Goal: Task Accomplishment & Management: Use online tool/utility

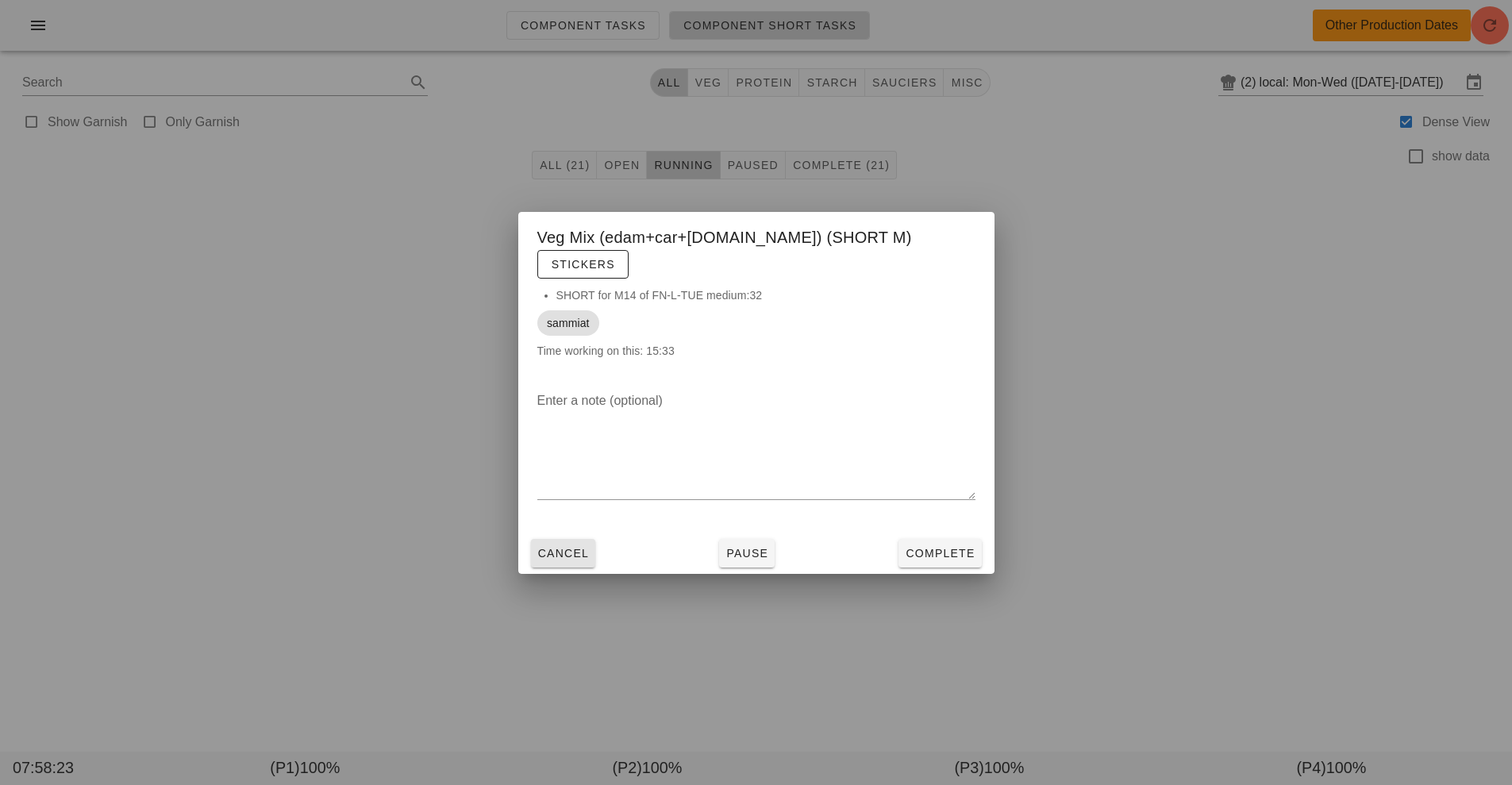
click at [573, 550] on button "Cancel" at bounding box center [563, 553] width 65 height 29
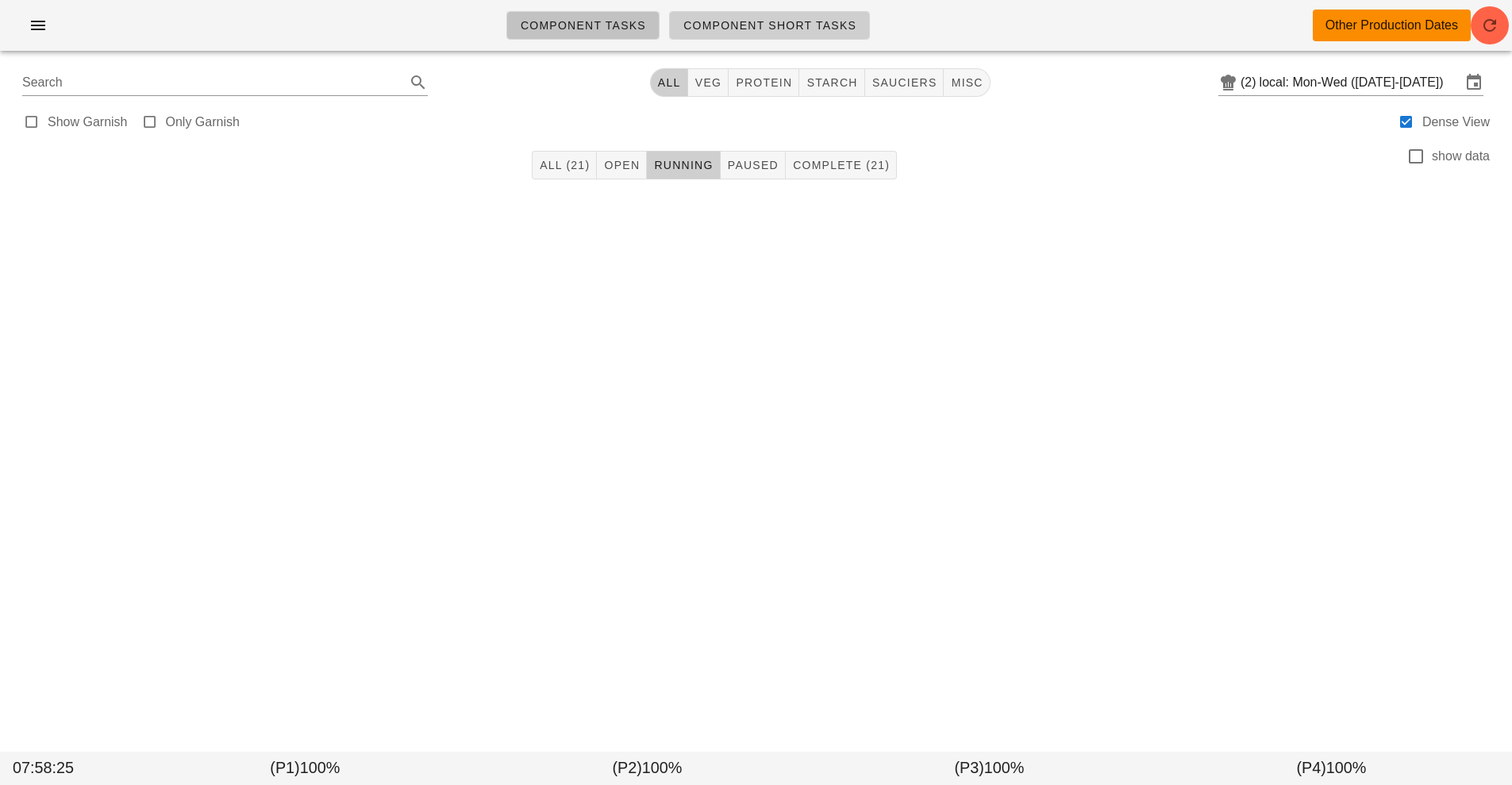
click at [603, 31] on span "Component Tasks" at bounding box center [583, 25] width 126 height 13
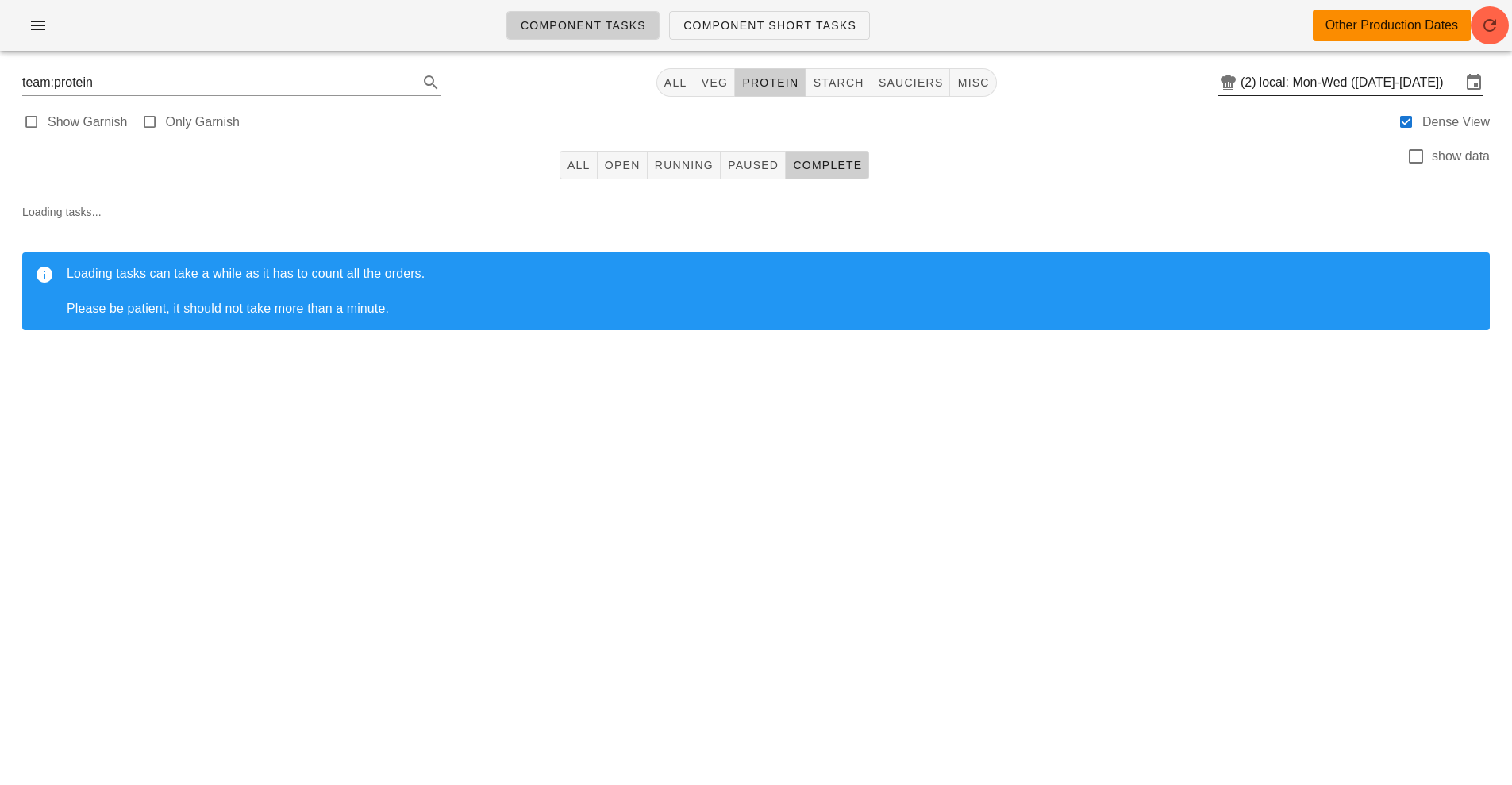
click at [1368, 84] on input "local: Mon-Wed ([DATE]-[DATE])" at bounding box center [1360, 83] width 202 height 26
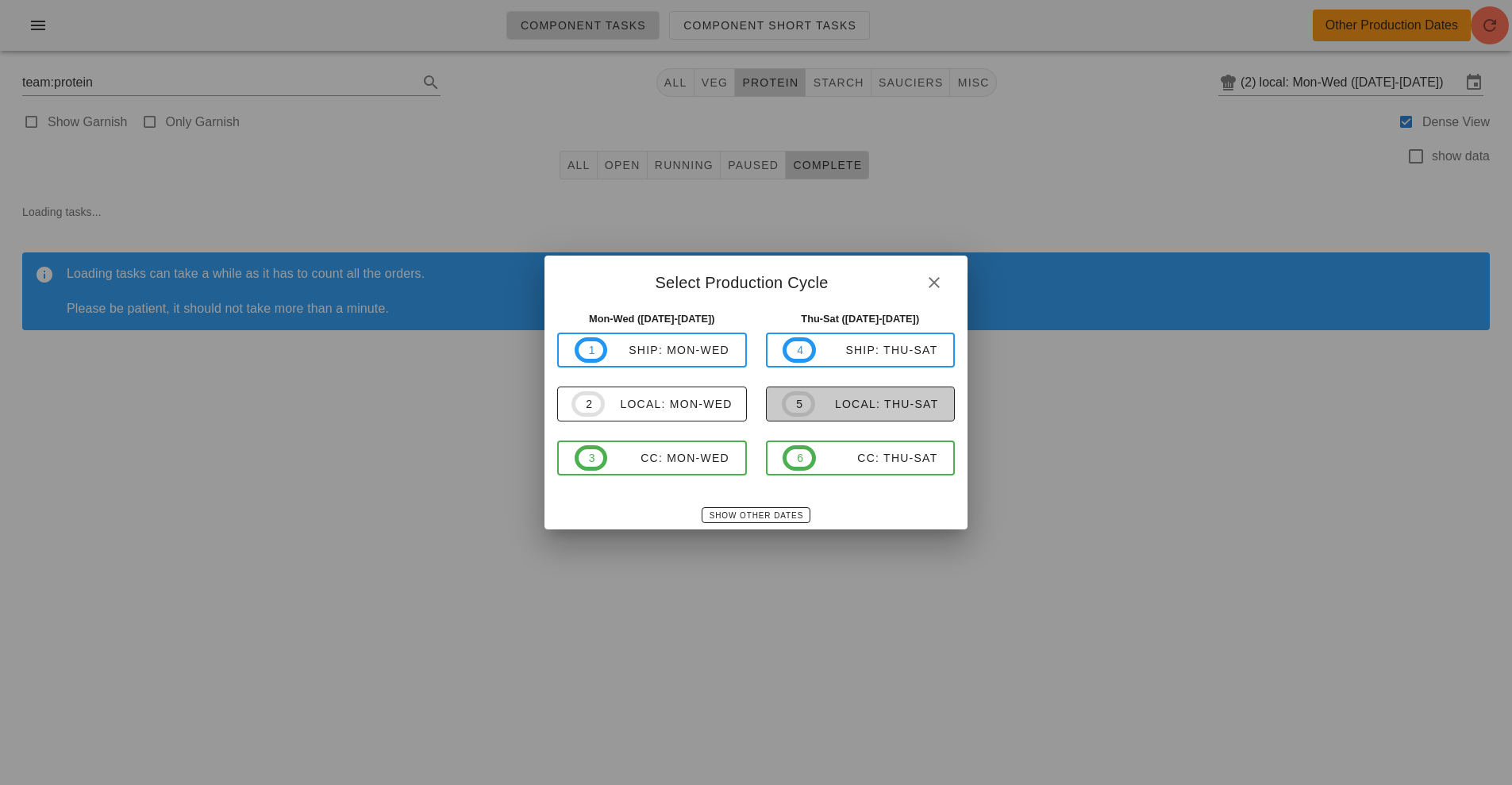
click at [862, 407] on div "local: Thu-Sat" at bounding box center [876, 404] width 123 height 13
type input "local: Thu-Sat ([DATE]-[DATE])"
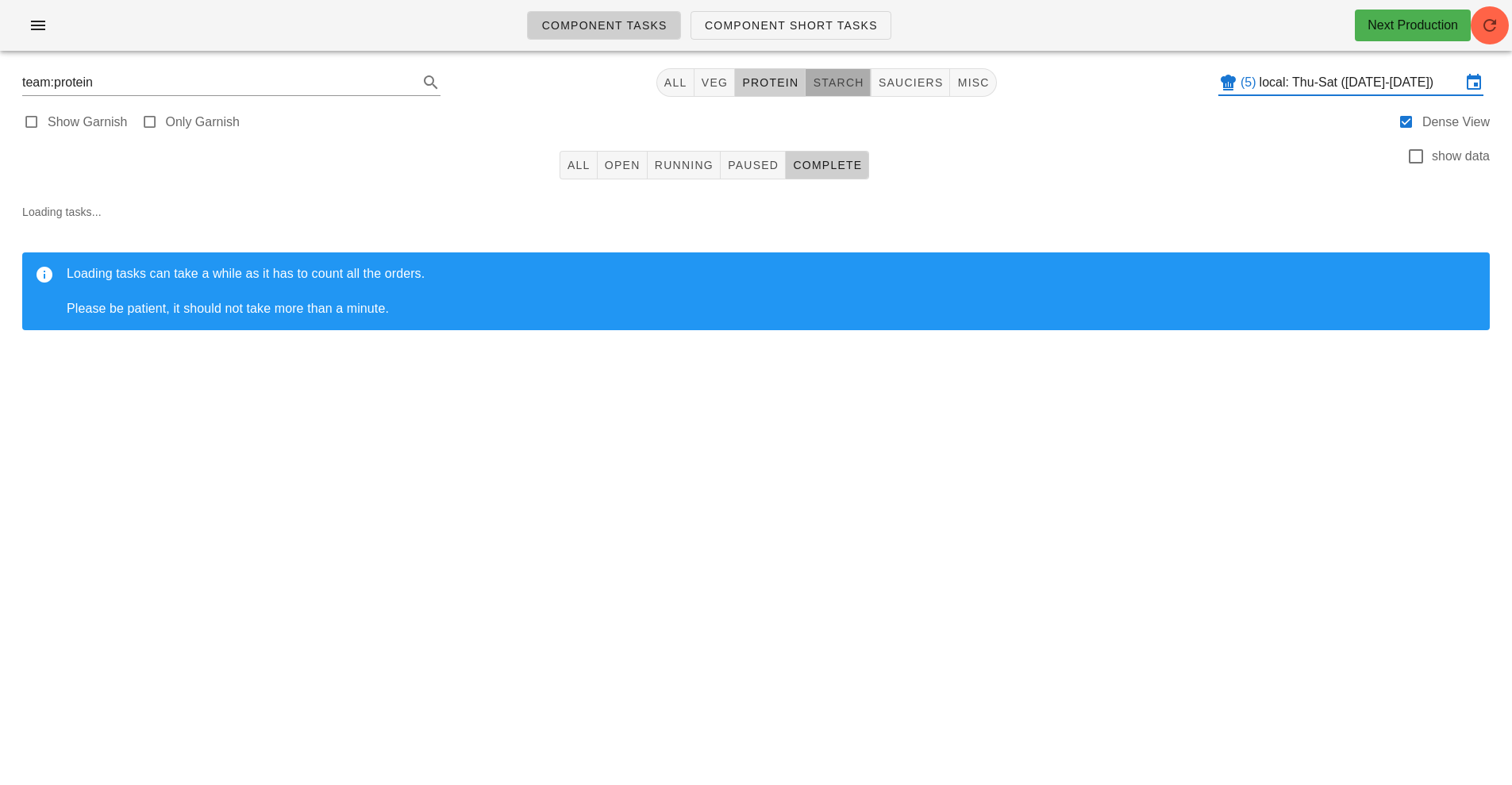
click at [847, 83] on span "starch" at bounding box center [837, 83] width 52 height 13
click at [921, 93] on button "sauciers" at bounding box center [910, 83] width 79 height 29
type input "team:sauciers"
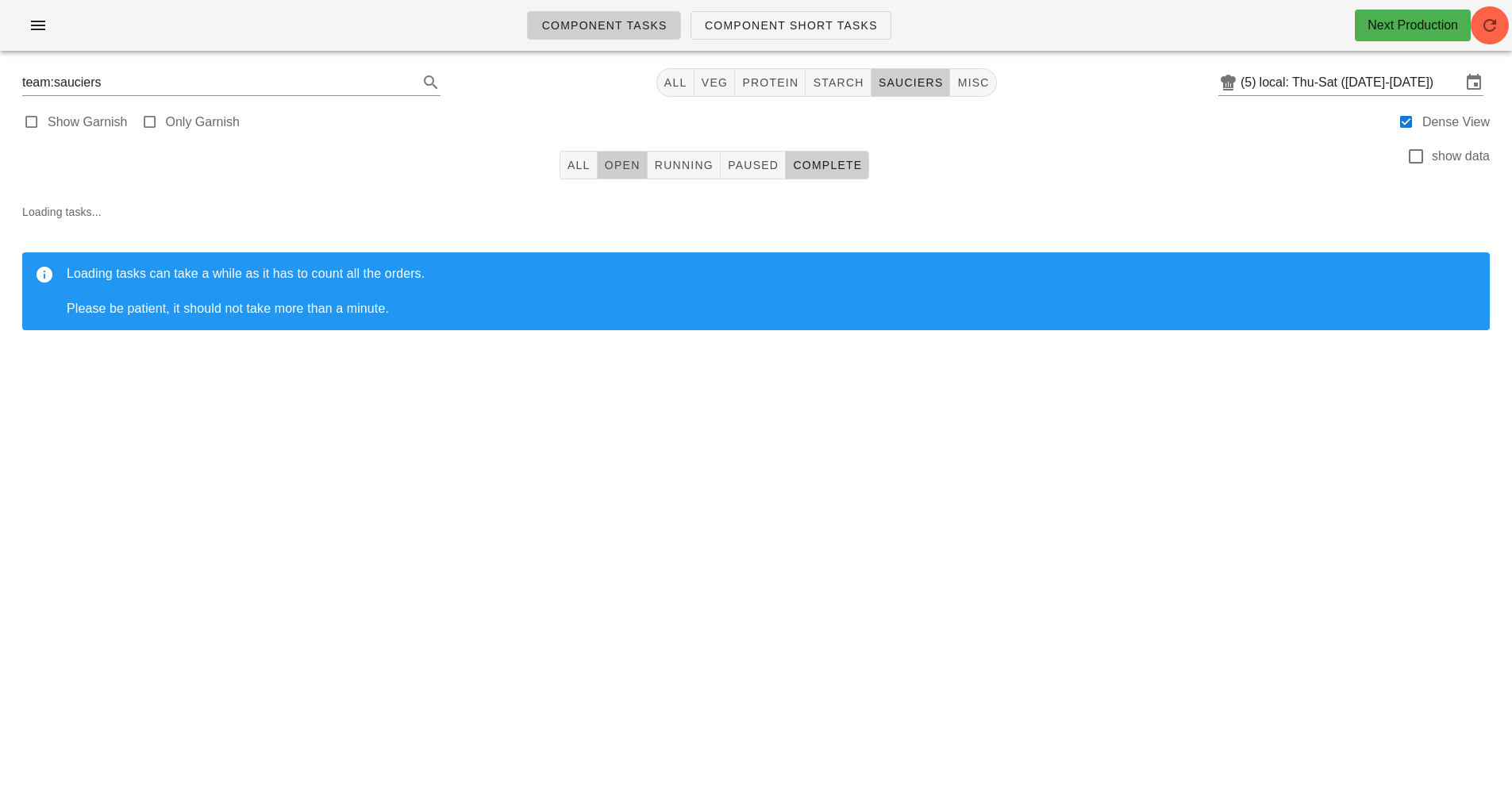
click at [616, 179] on button "Open" at bounding box center [622, 165] width 50 height 29
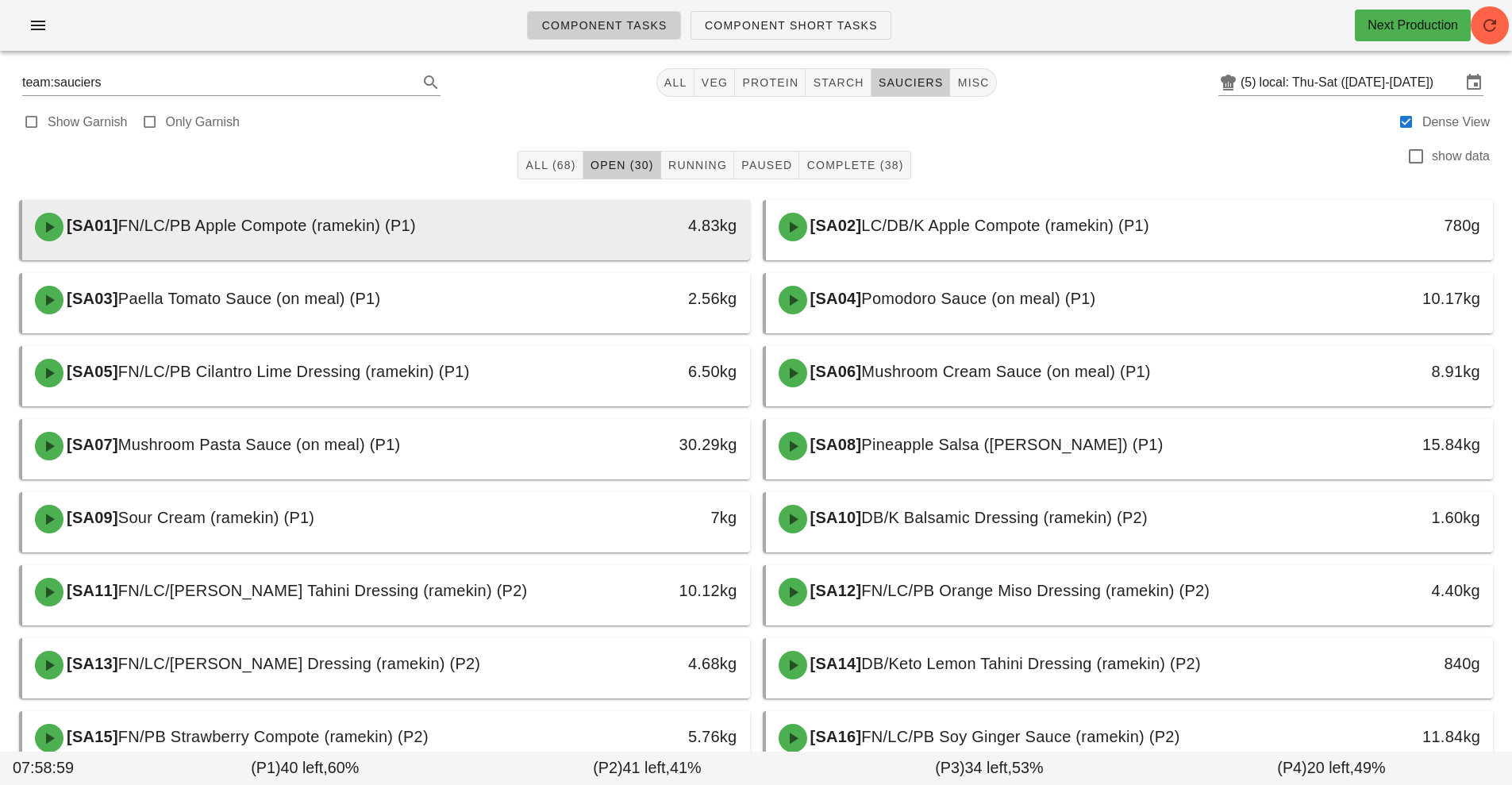
click at [607, 224] on div "4.83kg" at bounding box center [655, 226] width 161 height 26
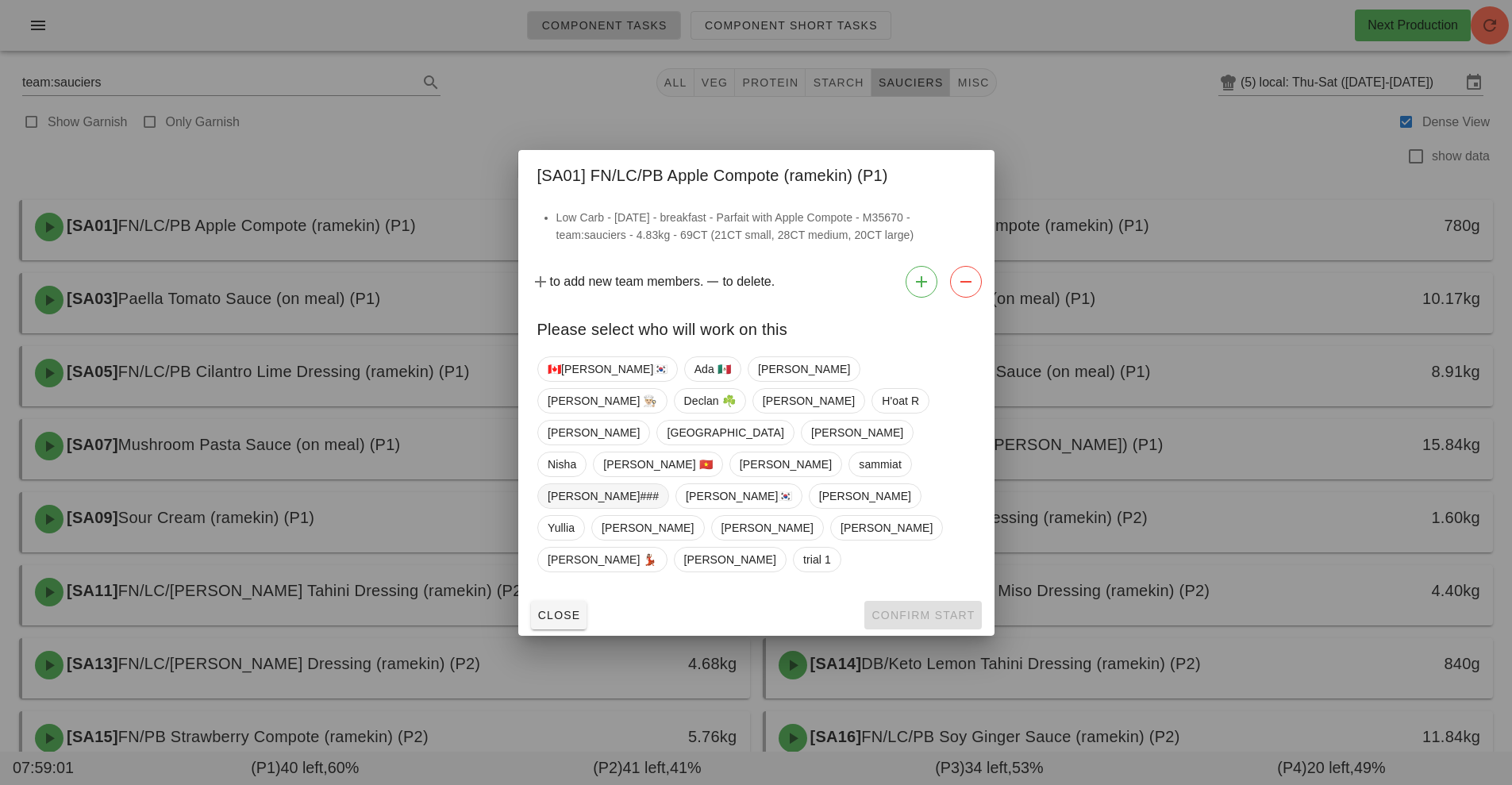
click at [654, 484] on span "[PERSON_NAME]###" at bounding box center [603, 496] width 111 height 24
click at [918, 609] on span "Confirm Start" at bounding box center [922, 615] width 104 height 13
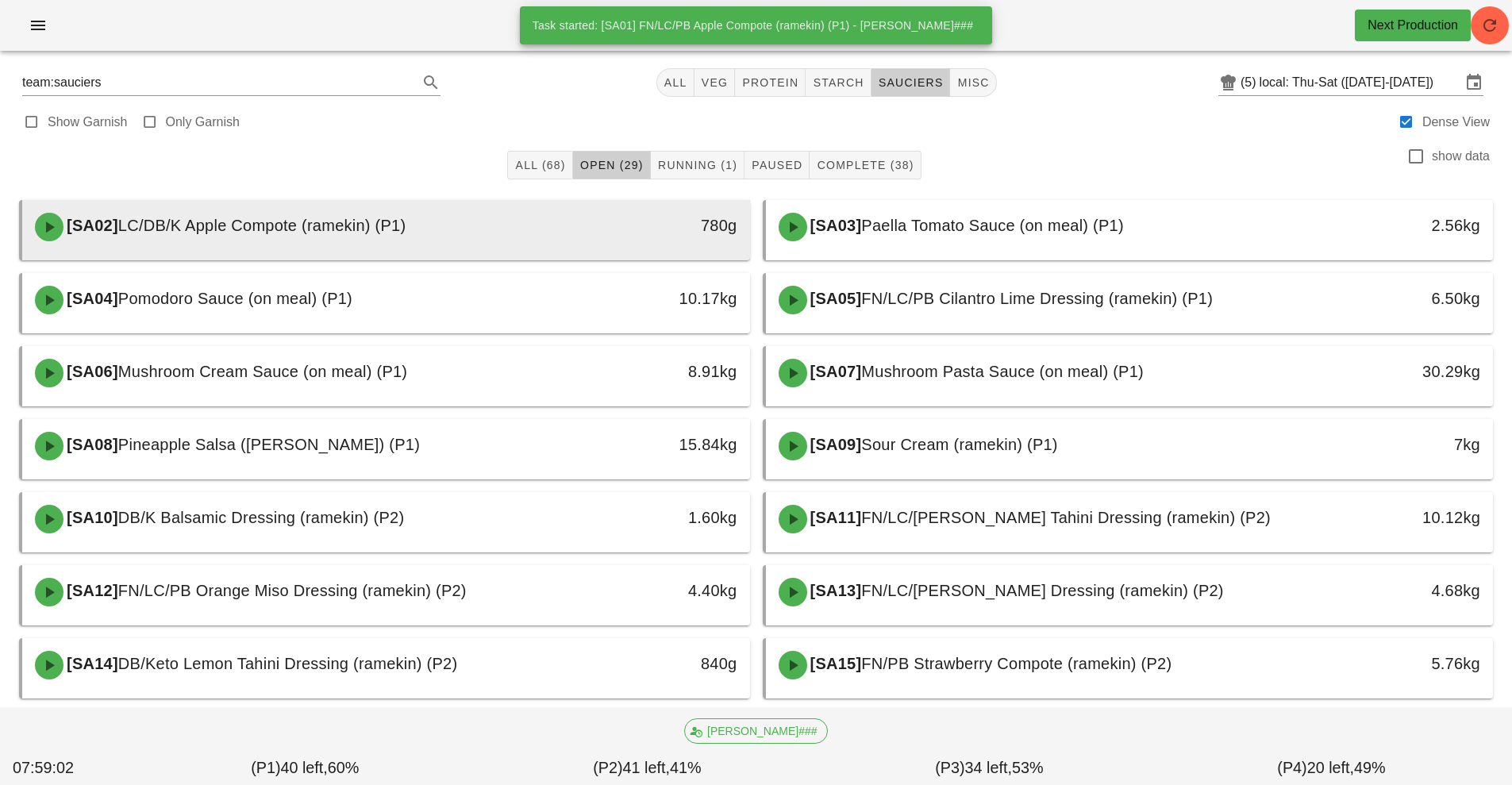
click at [576, 226] on div "780g" at bounding box center [655, 226] width 161 height 26
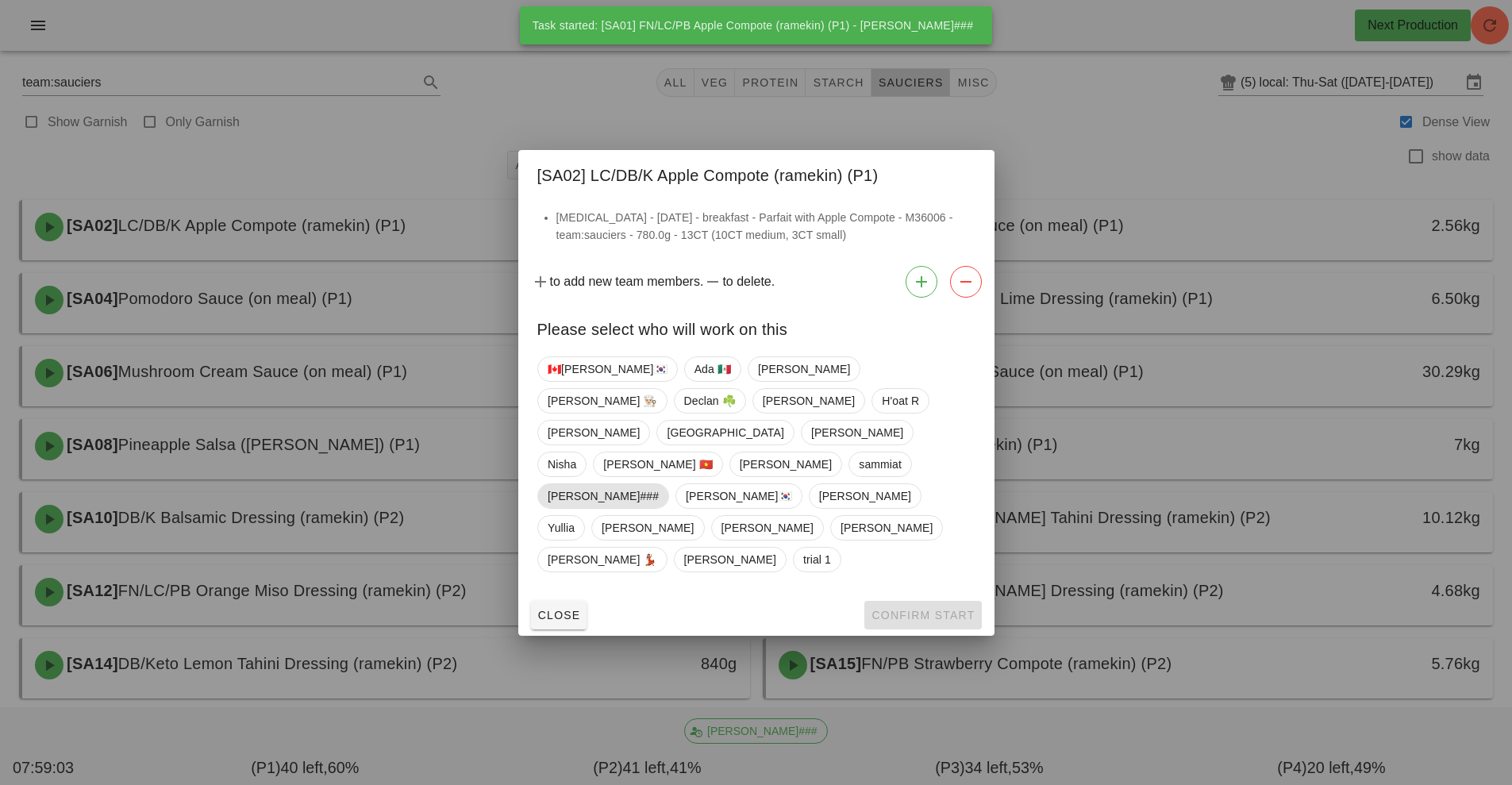
click at [649, 484] on span "[PERSON_NAME]###" at bounding box center [603, 496] width 111 height 24
click at [908, 601] on button "Confirm Start" at bounding box center [922, 616] width 117 height 29
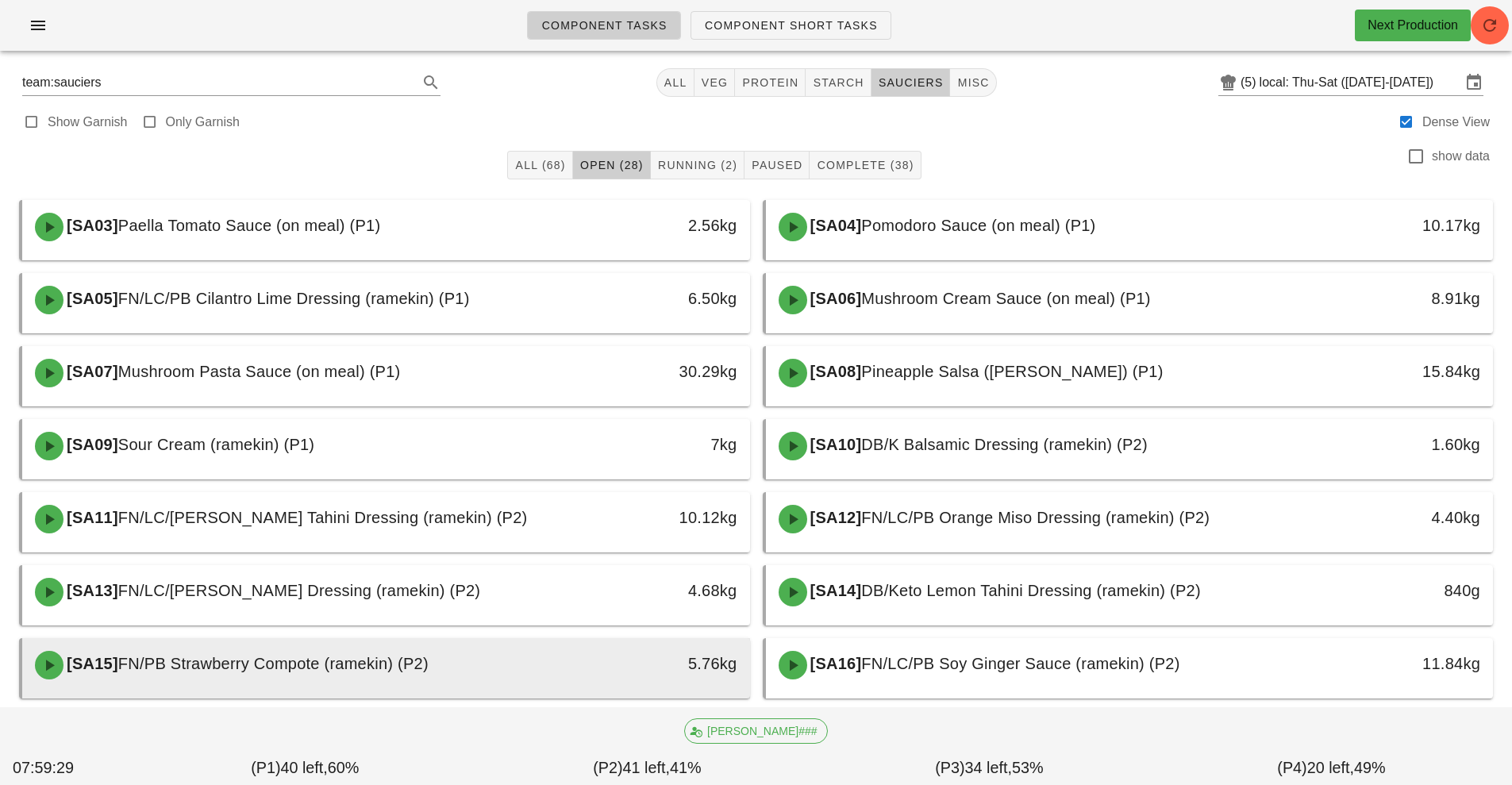
click at [528, 683] on div "[SA15] FN/PB Strawberry Compote (ramekin) (P2)" at bounding box center [295, 666] width 540 height 48
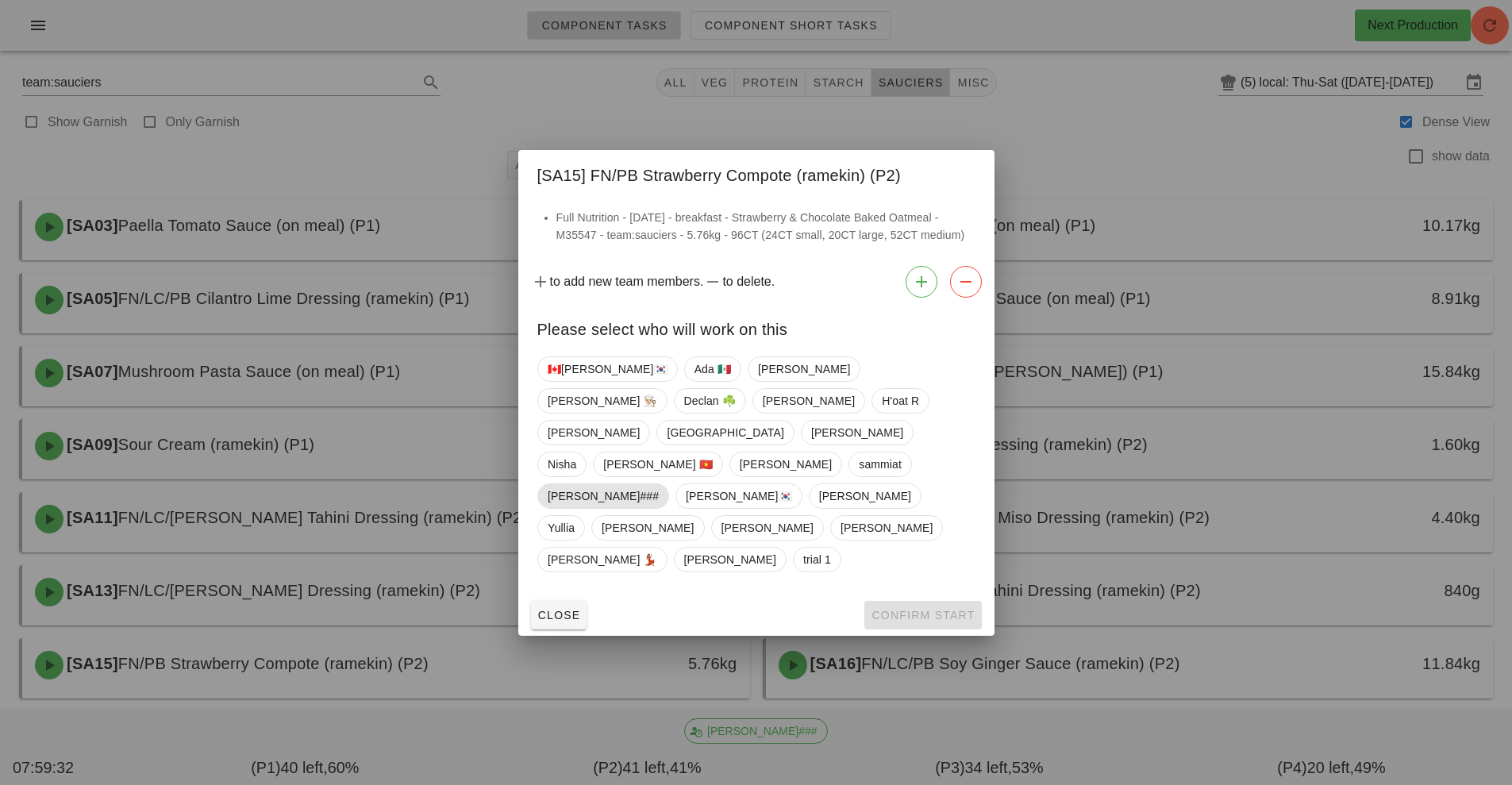
click at [654, 484] on span "[PERSON_NAME]###" at bounding box center [603, 496] width 111 height 24
click at [899, 609] on span "Confirm Start" at bounding box center [922, 615] width 104 height 13
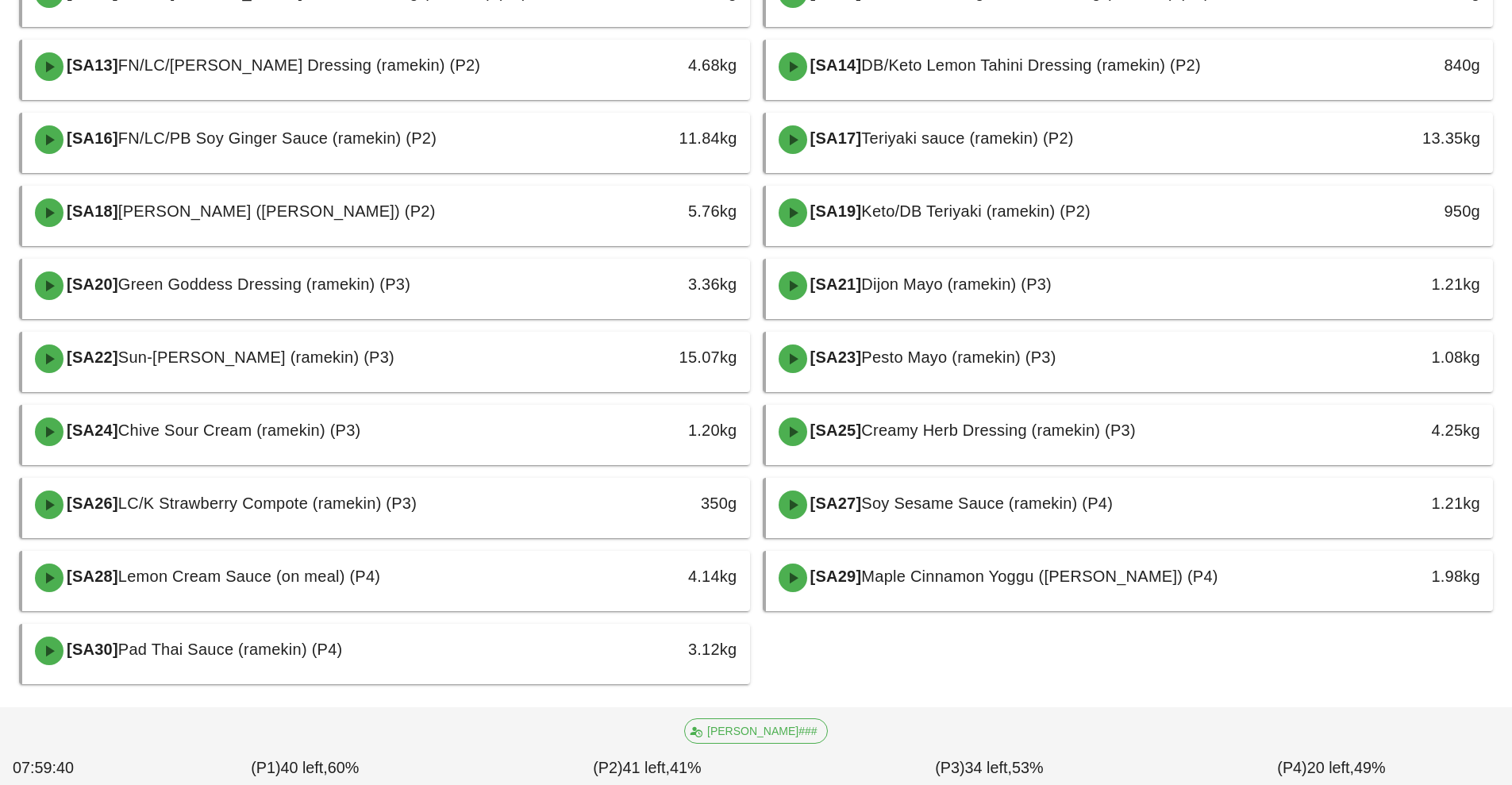
scroll to position [539, 0]
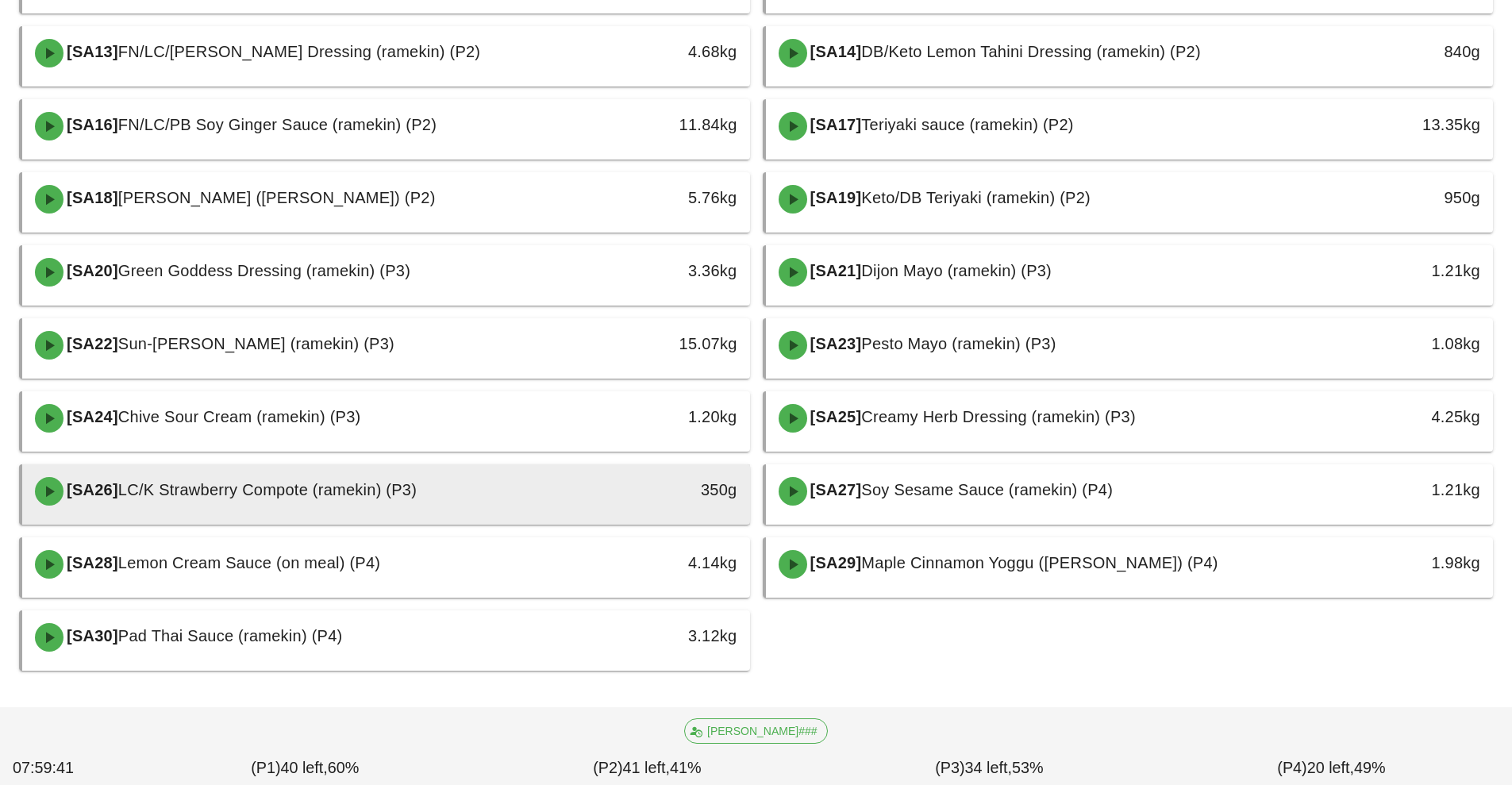
click at [599, 504] on div "350g" at bounding box center [656, 491] width 180 height 48
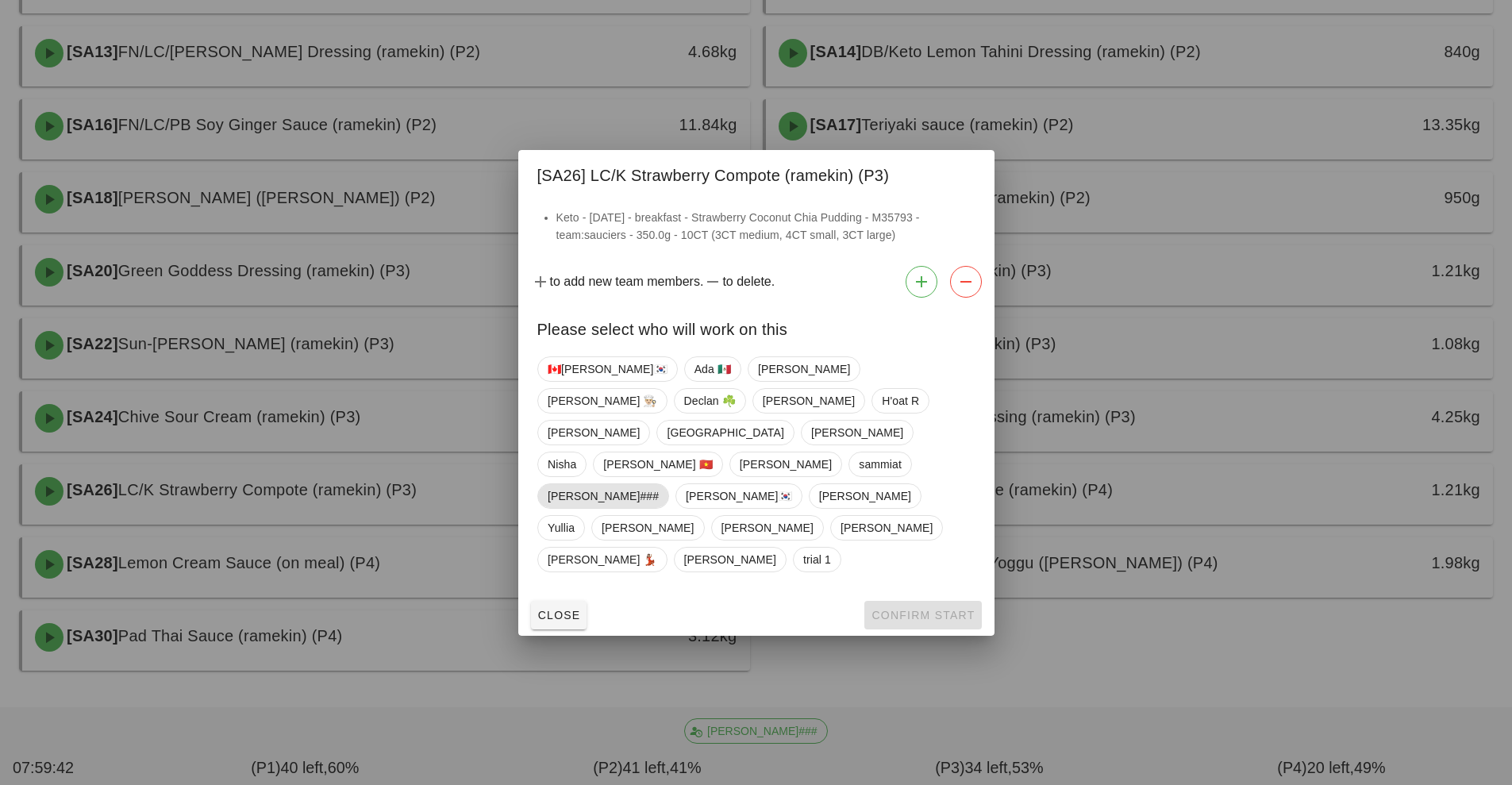
click at [649, 488] on span "[PERSON_NAME]###" at bounding box center [603, 496] width 111 height 24
click at [892, 609] on span "Confirm Start" at bounding box center [922, 615] width 104 height 13
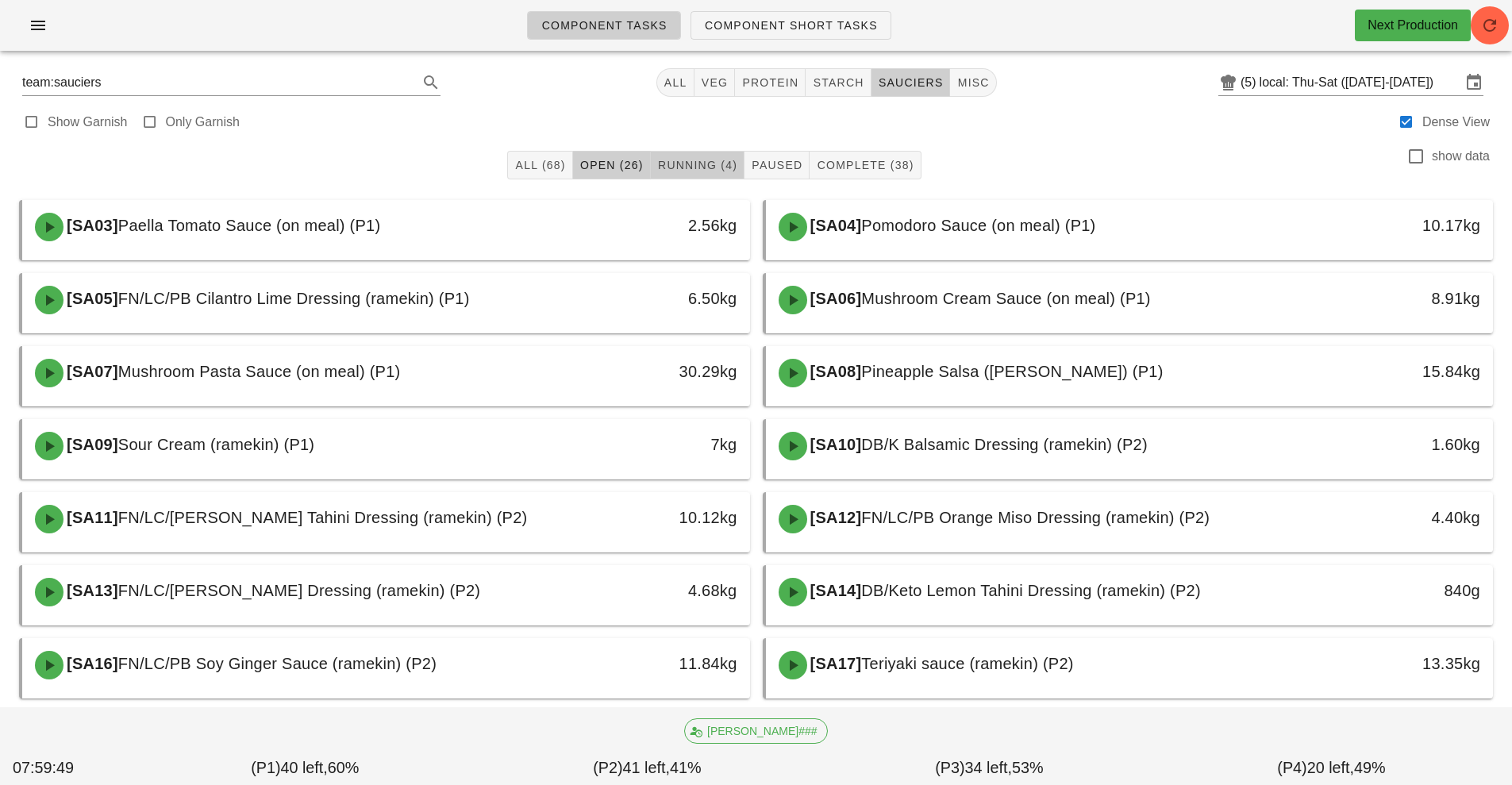
click at [711, 167] on span "Running (4)" at bounding box center [697, 165] width 80 height 13
